Goal: Information Seeking & Learning: Learn about a topic

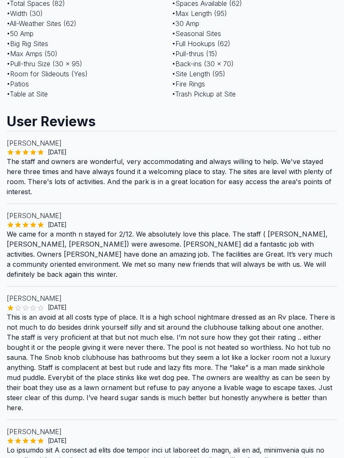
scroll to position [985, 0]
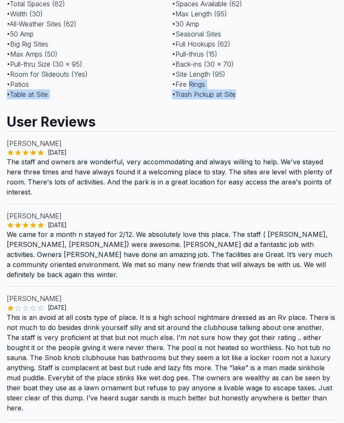
click at [304, 112] on h2 "User Reviews" at bounding box center [172, 118] width 331 height 25
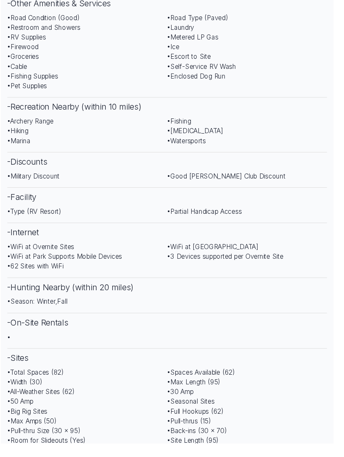
scroll to position [605, 0]
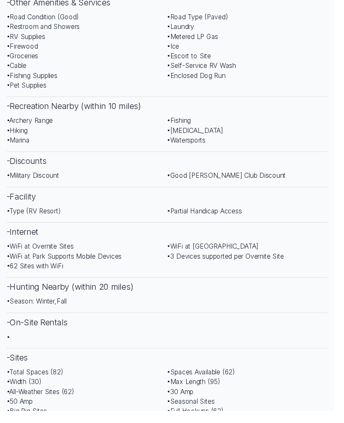
click at [305, 191] on div "• Military Discount • Good Sam Club Discount" at bounding box center [172, 184] width 331 height 17
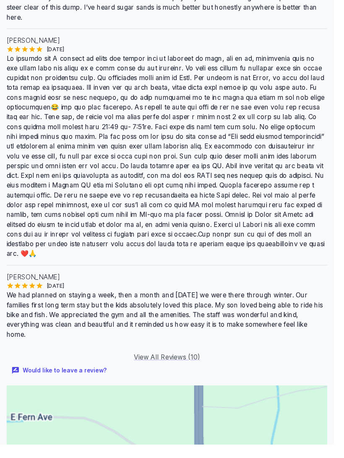
scroll to position [1377, 0]
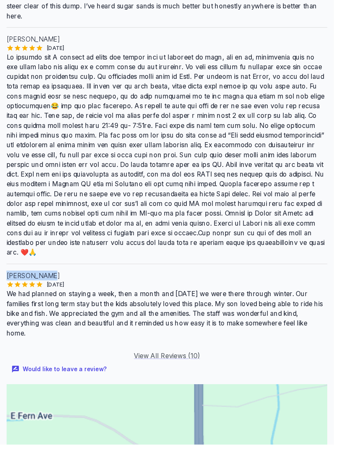
click at [298, 298] on p "We had planned on staying a week, then a month and 3 months later we were there…" at bounding box center [172, 323] width 331 height 50
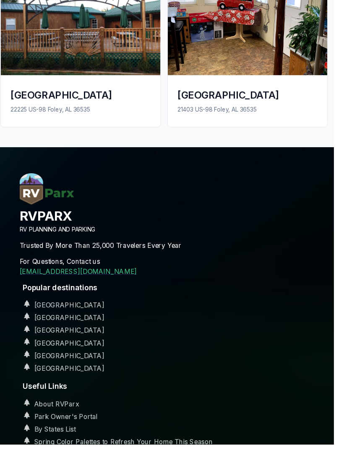
scroll to position [2365, 0]
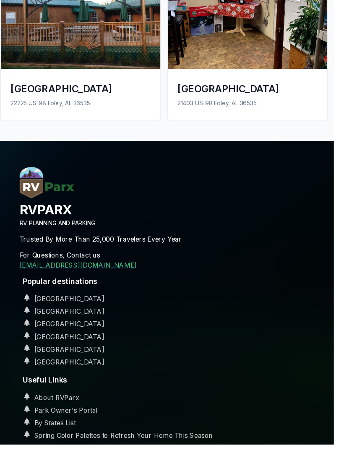
click at [53, 423] on link "By States List" at bounding box center [49, 436] width 58 height 8
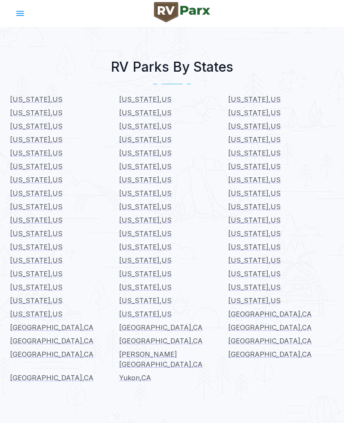
click at [21, 97] on span "[US_STATE] , [GEOGRAPHIC_DATA]" at bounding box center [36, 99] width 52 height 8
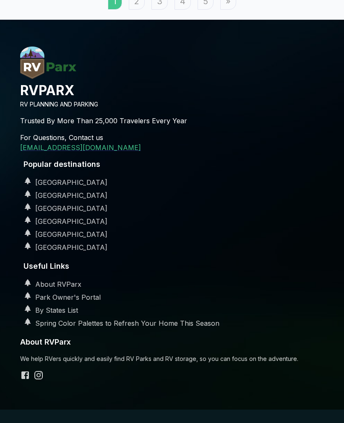
scroll to position [1319, 0]
